Goal: Task Accomplishment & Management: Manage account settings

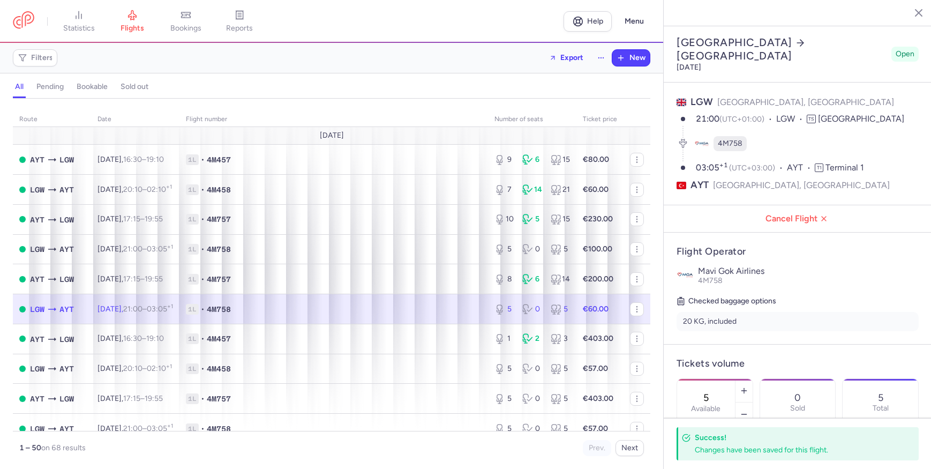
select select "hours"
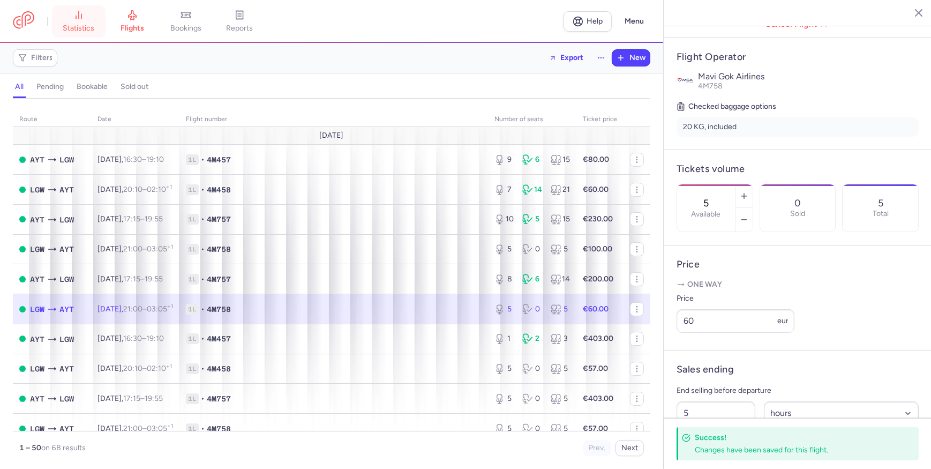
click at [82, 20] on link "statistics" at bounding box center [79, 22] width 54 height 24
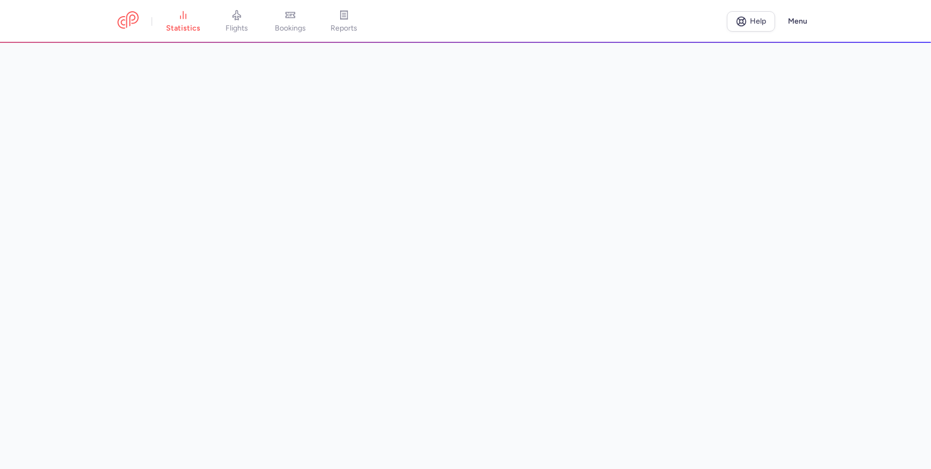
click at [44, 104] on main at bounding box center [465, 256] width 931 height 426
click at [240, 32] on span "flights" at bounding box center [236, 29] width 22 height 10
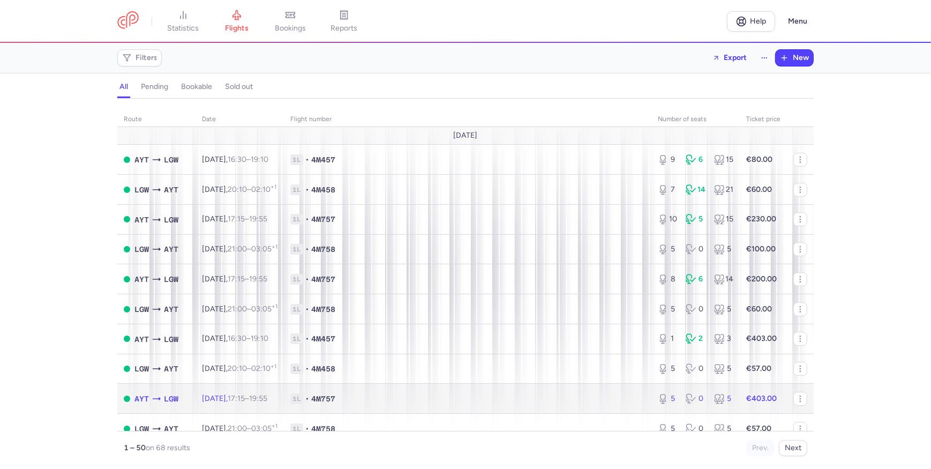
click at [633, 400] on span "1L • 4M757" at bounding box center [467, 398] width 355 height 11
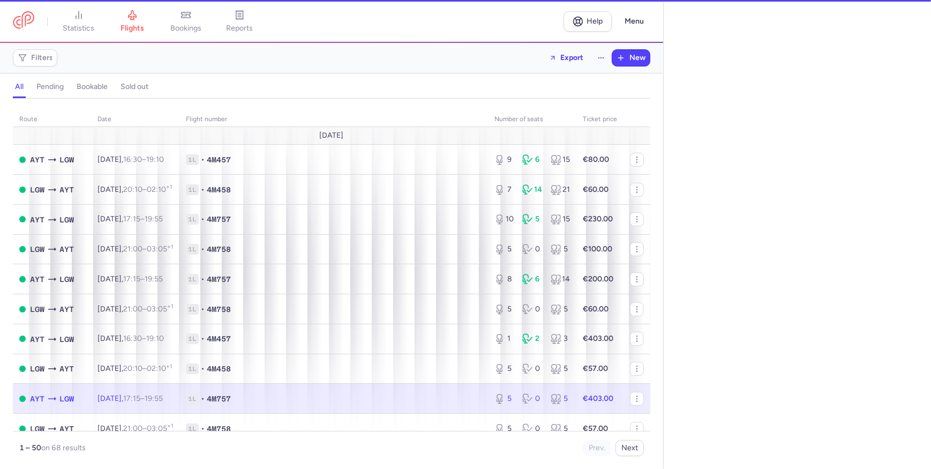
select select "hours"
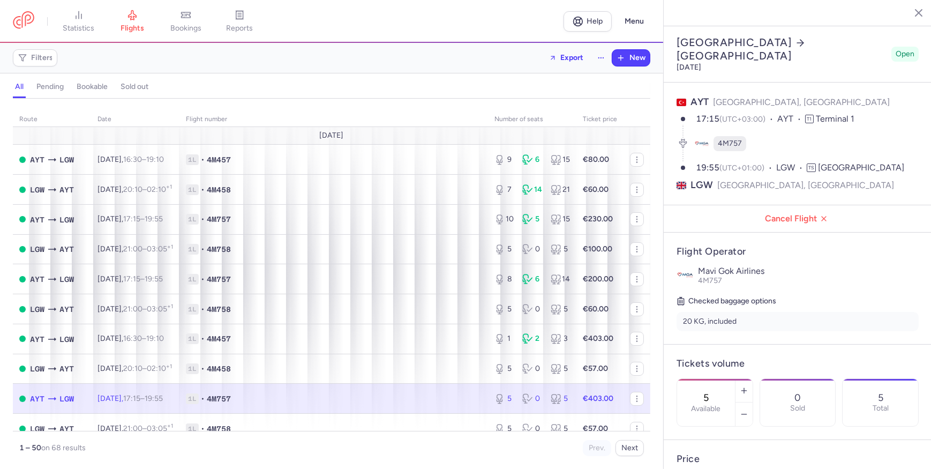
scroll to position [194, 0]
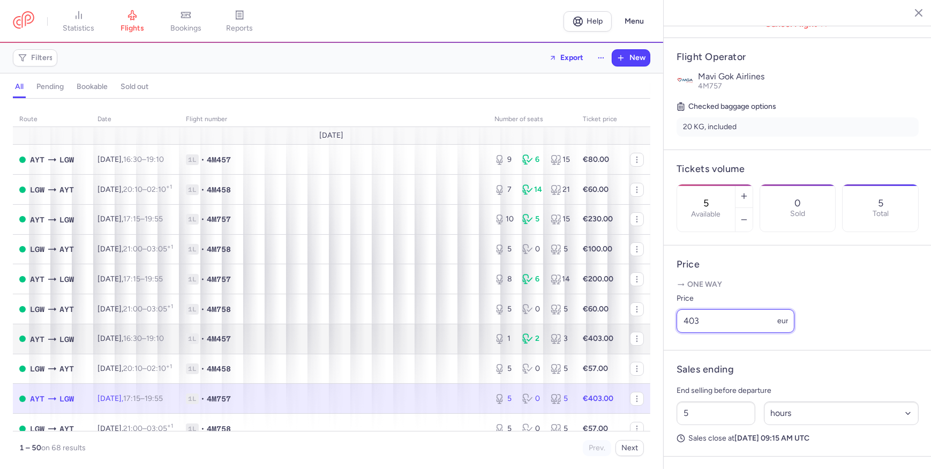
drag, startPoint x: 742, startPoint y: 337, endPoint x: 455, endPoint y: 327, distance: 287.3
click at [459, 330] on div "statistics flights bookings reports Help Menu Filters Export New all pending bo…" at bounding box center [465, 234] width 931 height 469
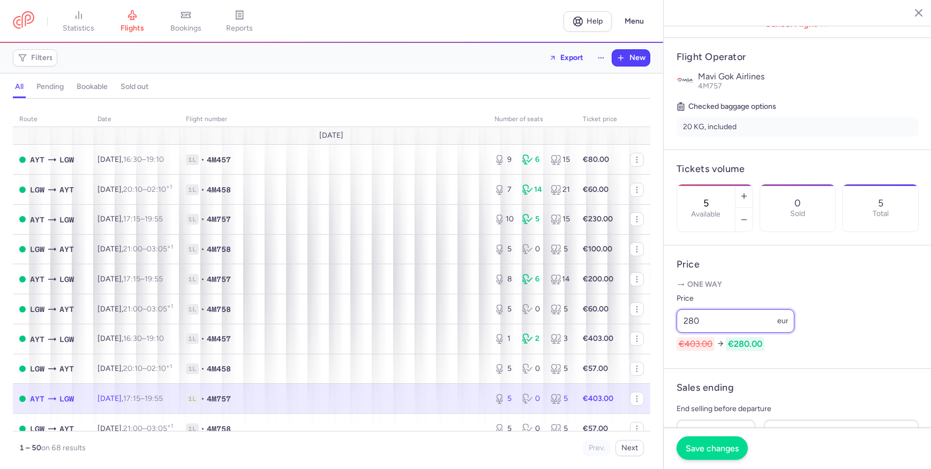
type input "280"
click at [737, 449] on span "Save changes" at bounding box center [712, 448] width 53 height 10
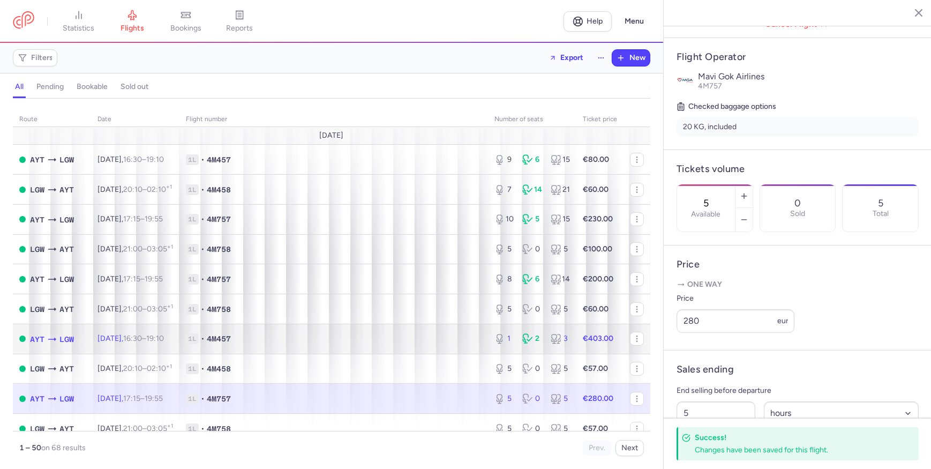
click at [565, 342] on div "1 2 3" at bounding box center [532, 338] width 84 height 19
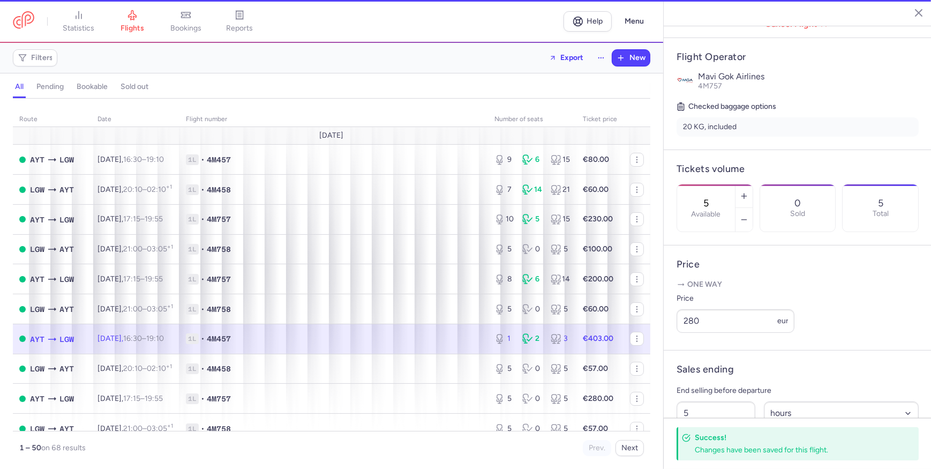
type input "1"
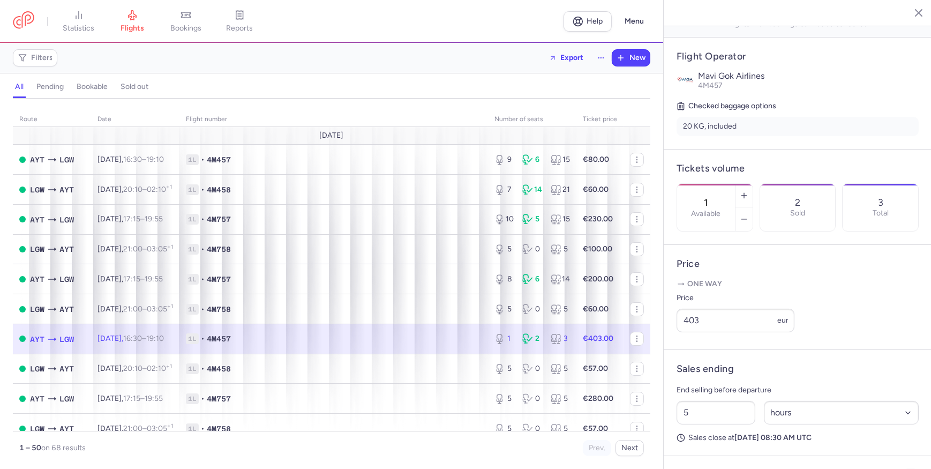
scroll to position [297, 0]
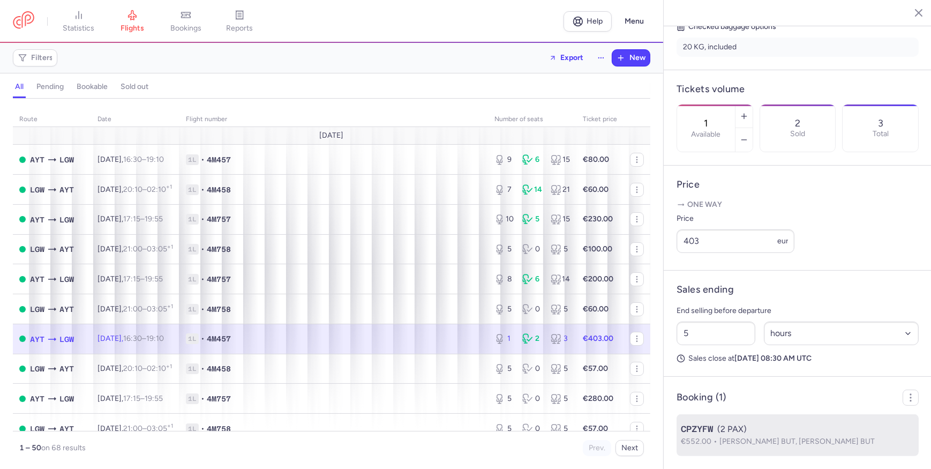
click at [825, 432] on div "CPZYFW (2 PAX)" at bounding box center [798, 429] width 234 height 13
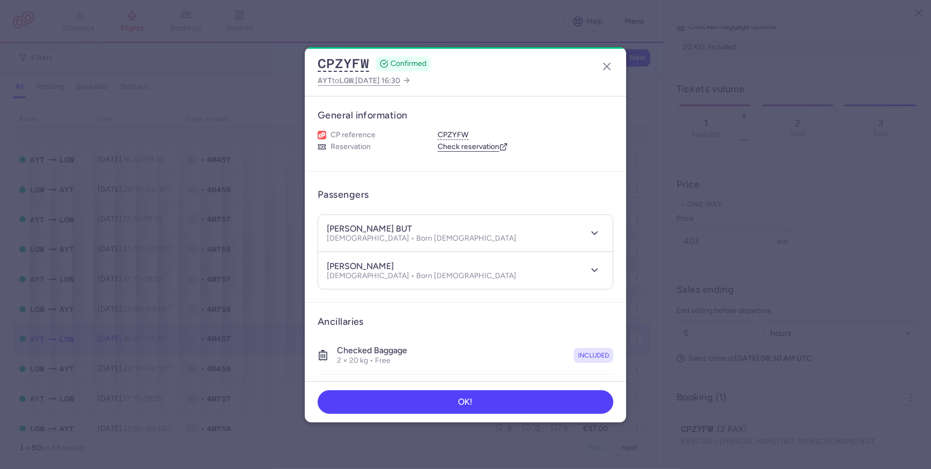
scroll to position [187, 0]
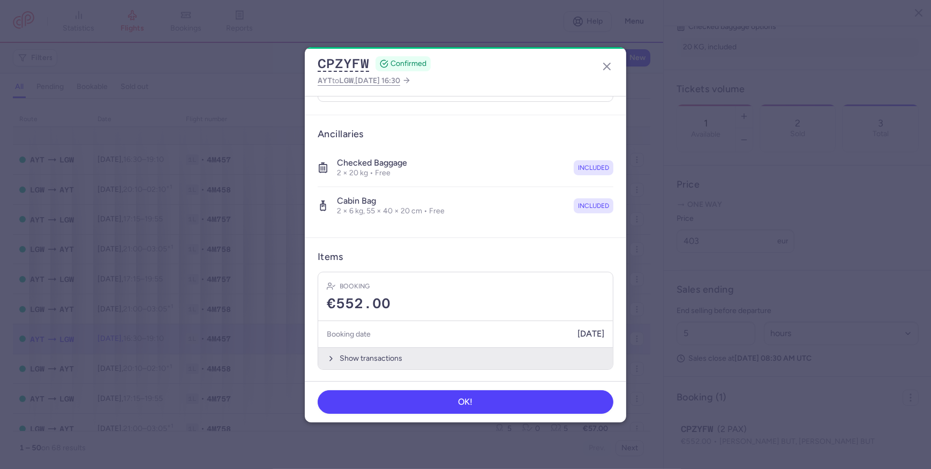
click at [396, 356] on button "Show transactions" at bounding box center [465, 358] width 295 height 22
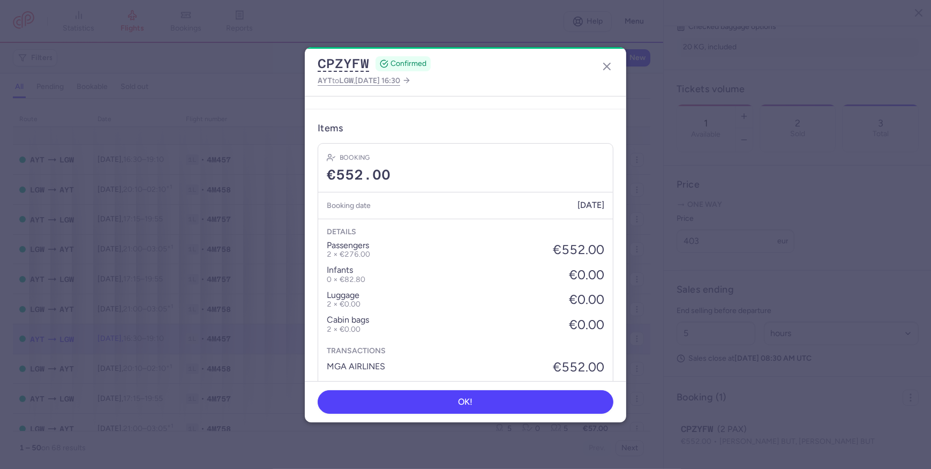
scroll to position [352, 0]
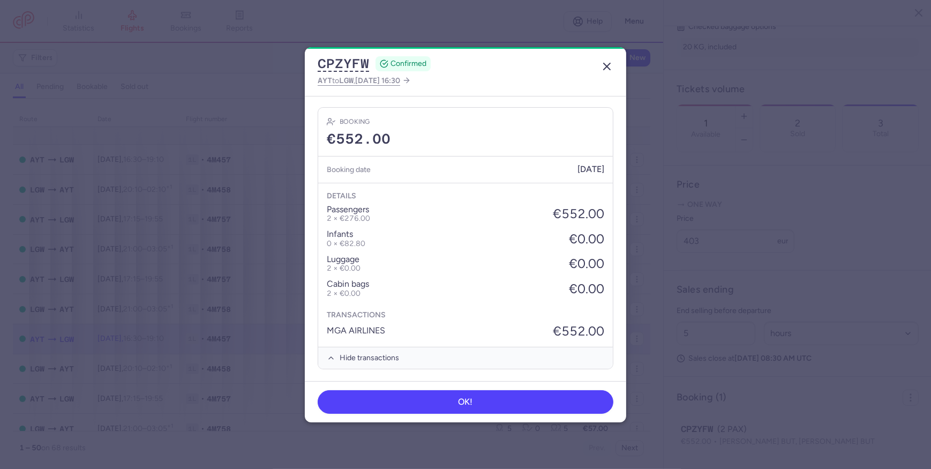
click at [606, 64] on icon "button" at bounding box center [606, 66] width 13 height 13
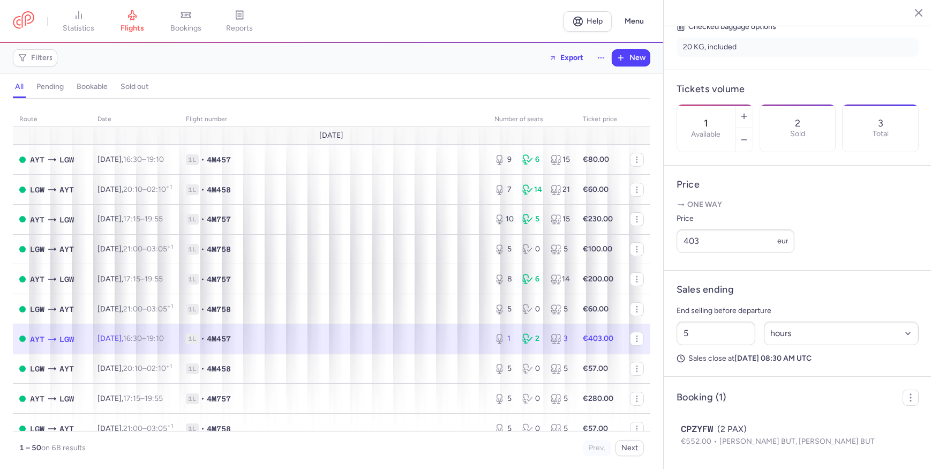
click at [775, 376] on article "Booking (1) CPZYFW (2 PAX) €552.00 Ivan BUT, Aleksandra BUT" at bounding box center [798, 422] width 268 height 92
